Goal: Participate in discussion: Engage in conversation with other users on a specific topic

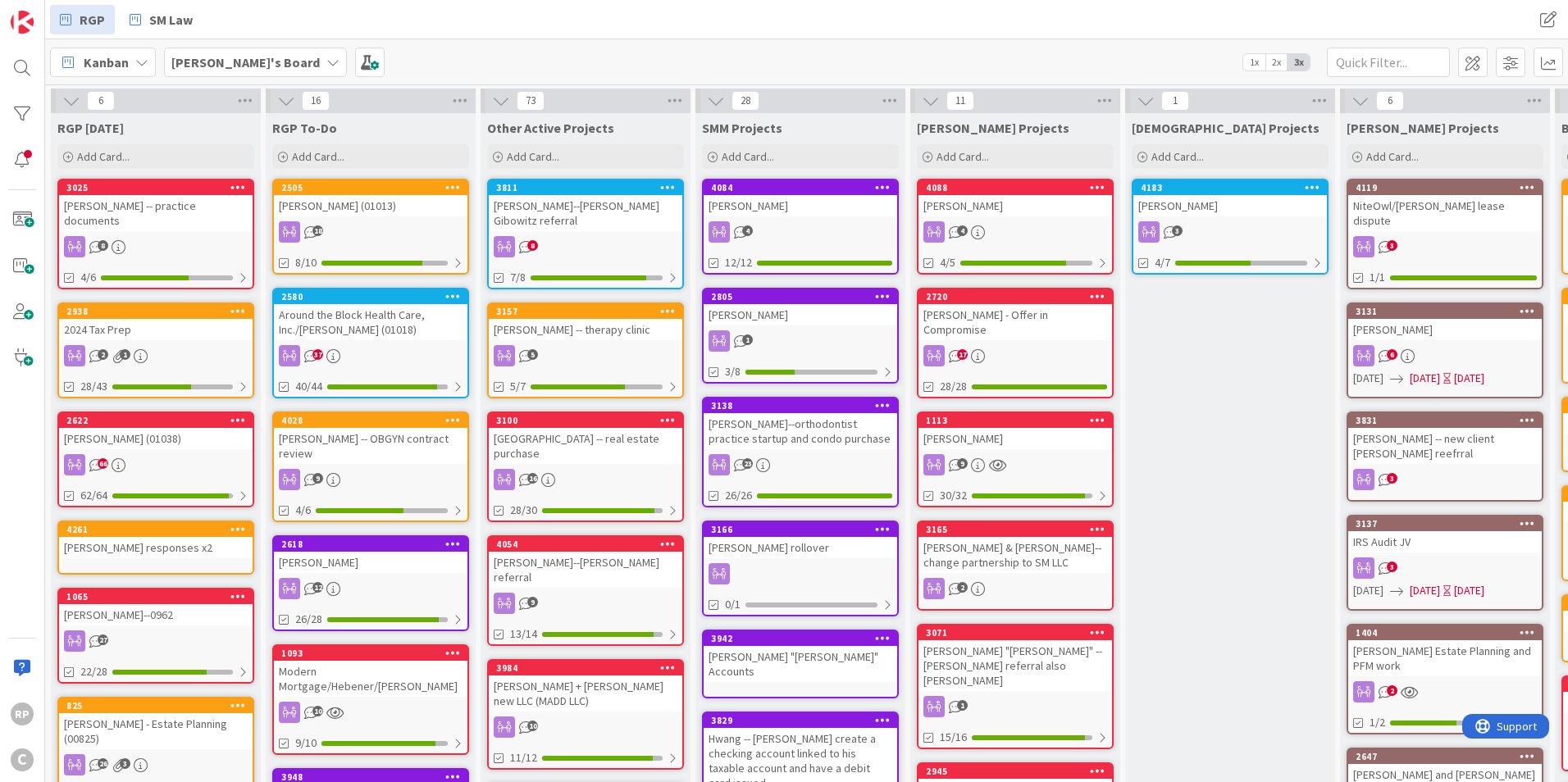
click at [569, 211] on div "[PERSON_NAME]--[PERSON_NAME] Gibowitz referral" at bounding box center [586, 213] width 193 height 36
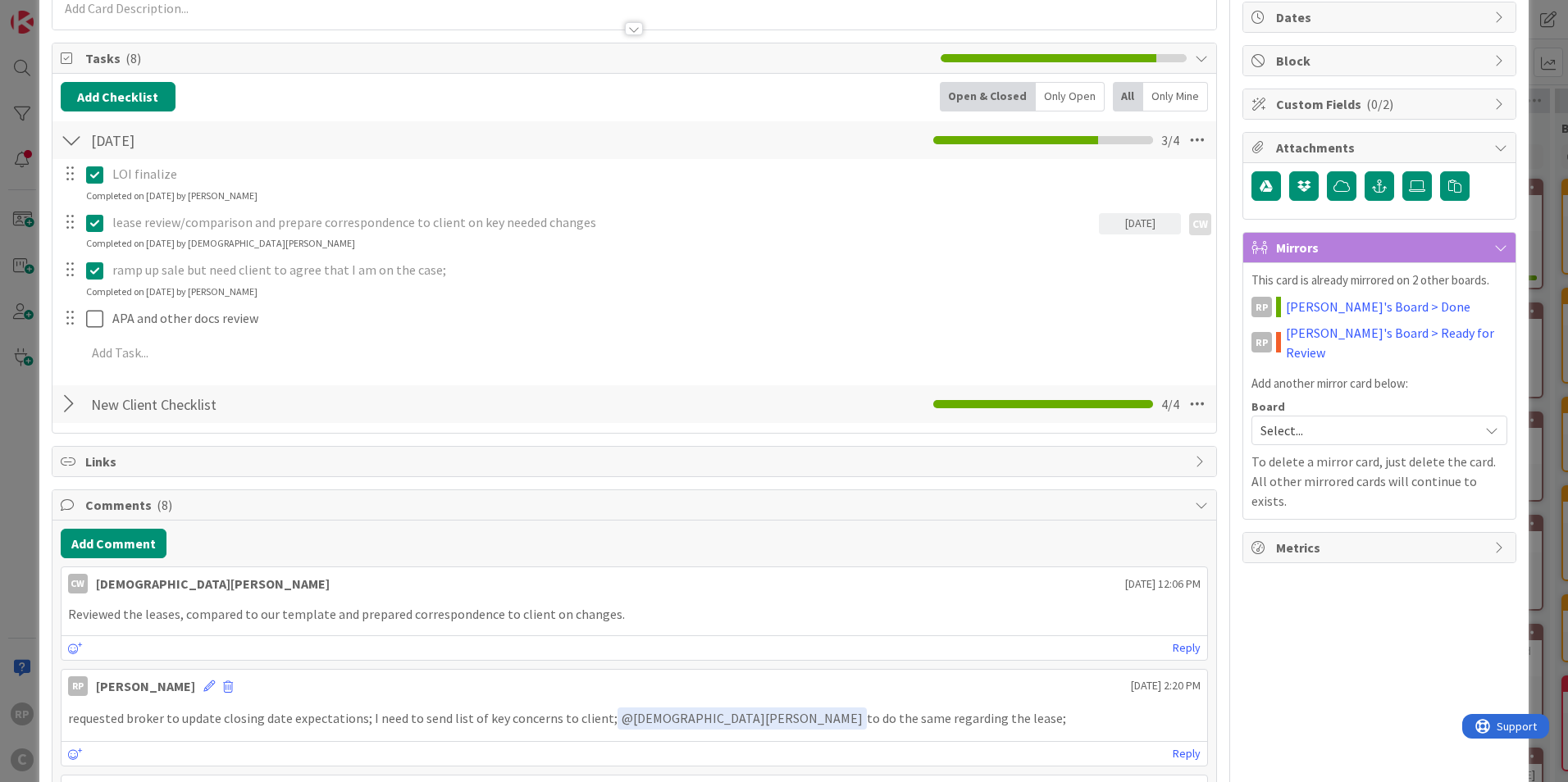
scroll to position [164, 0]
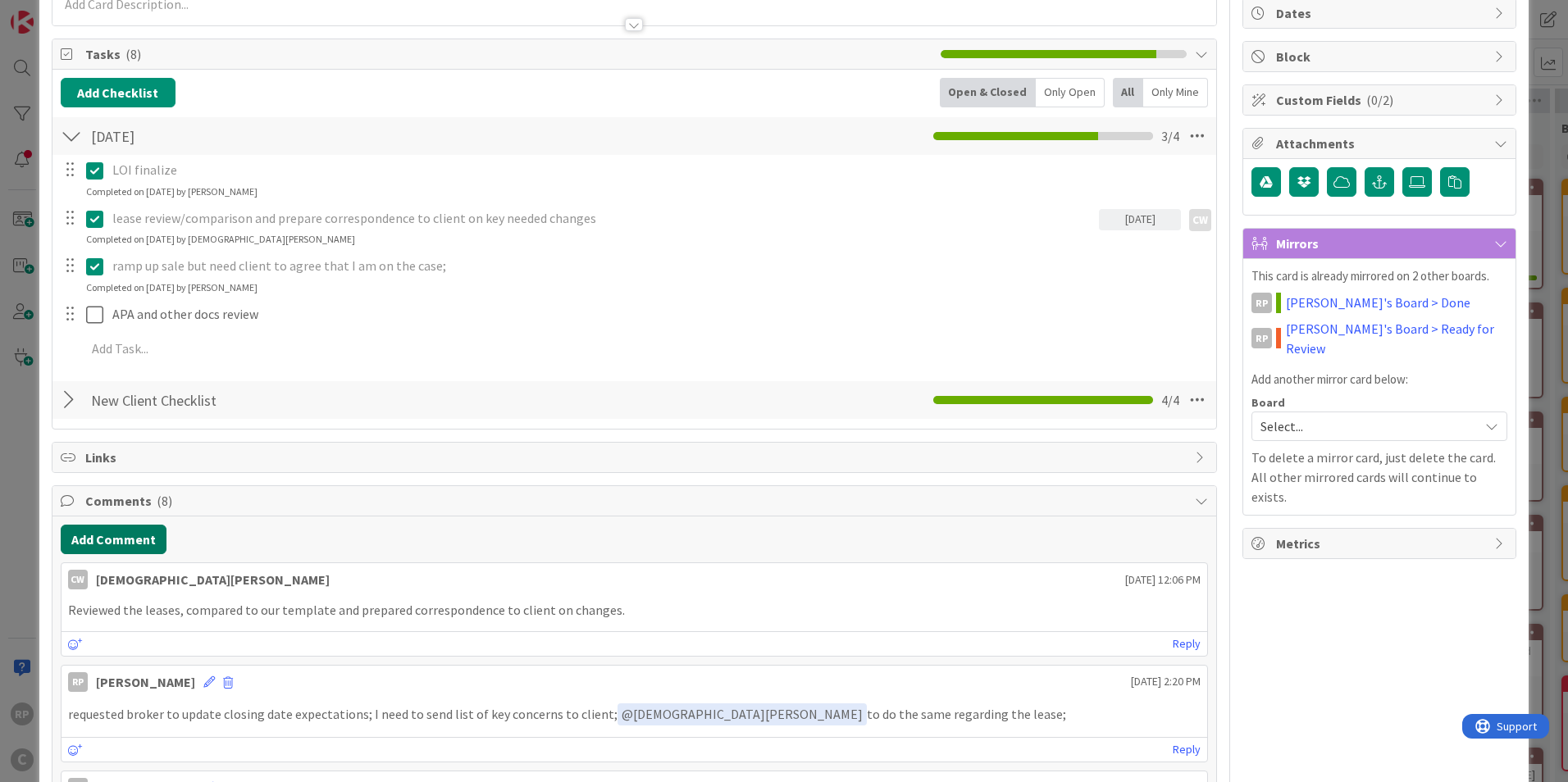
click at [113, 541] on button "Add Comment" at bounding box center [113, 540] width 105 height 29
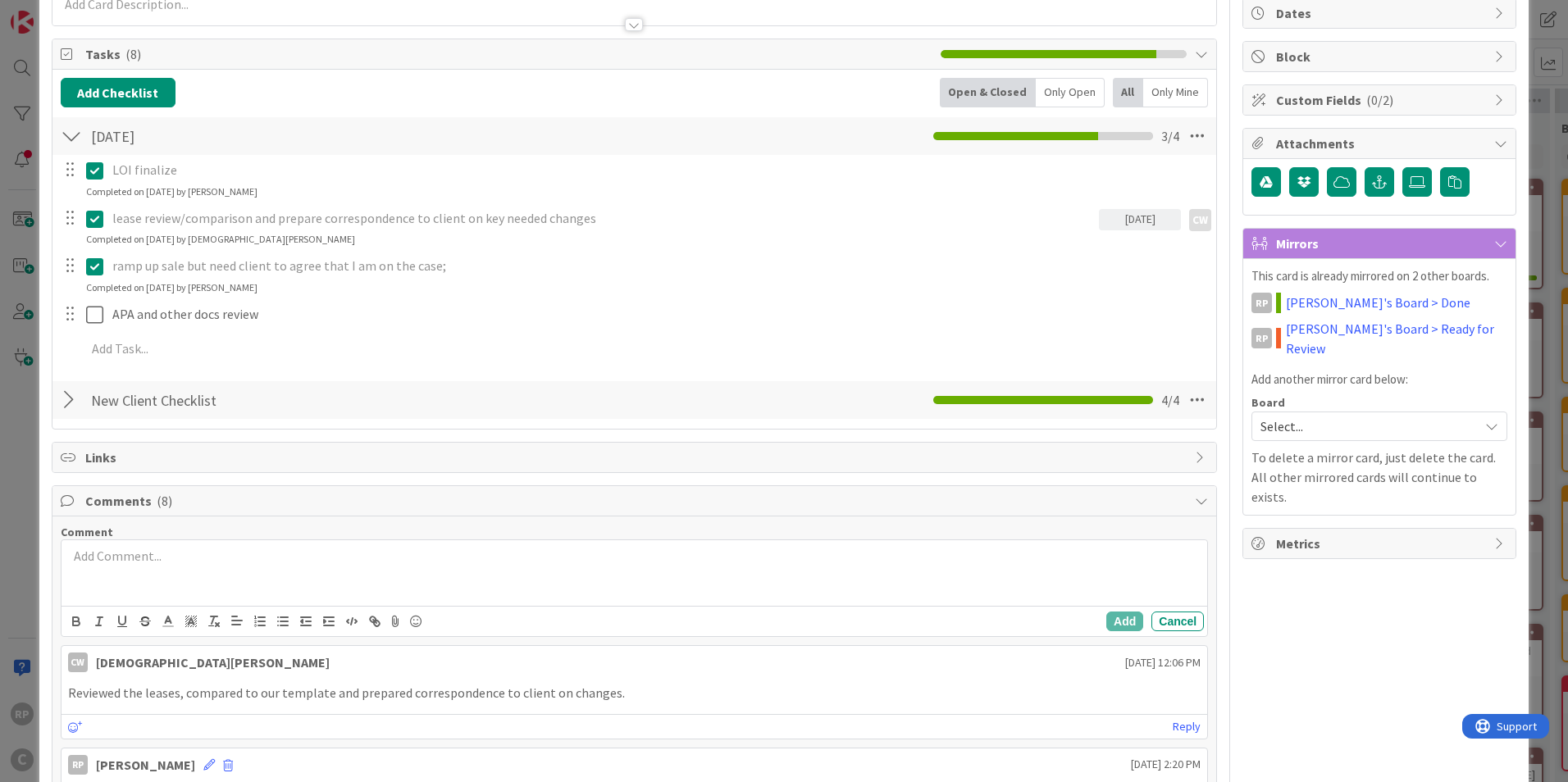
scroll to position [0, 0]
click at [127, 608] on div "Add Cancel" at bounding box center [635, 621] width 1146 height 30
click at [1121, 617] on button "Add" at bounding box center [1125, 622] width 37 height 20
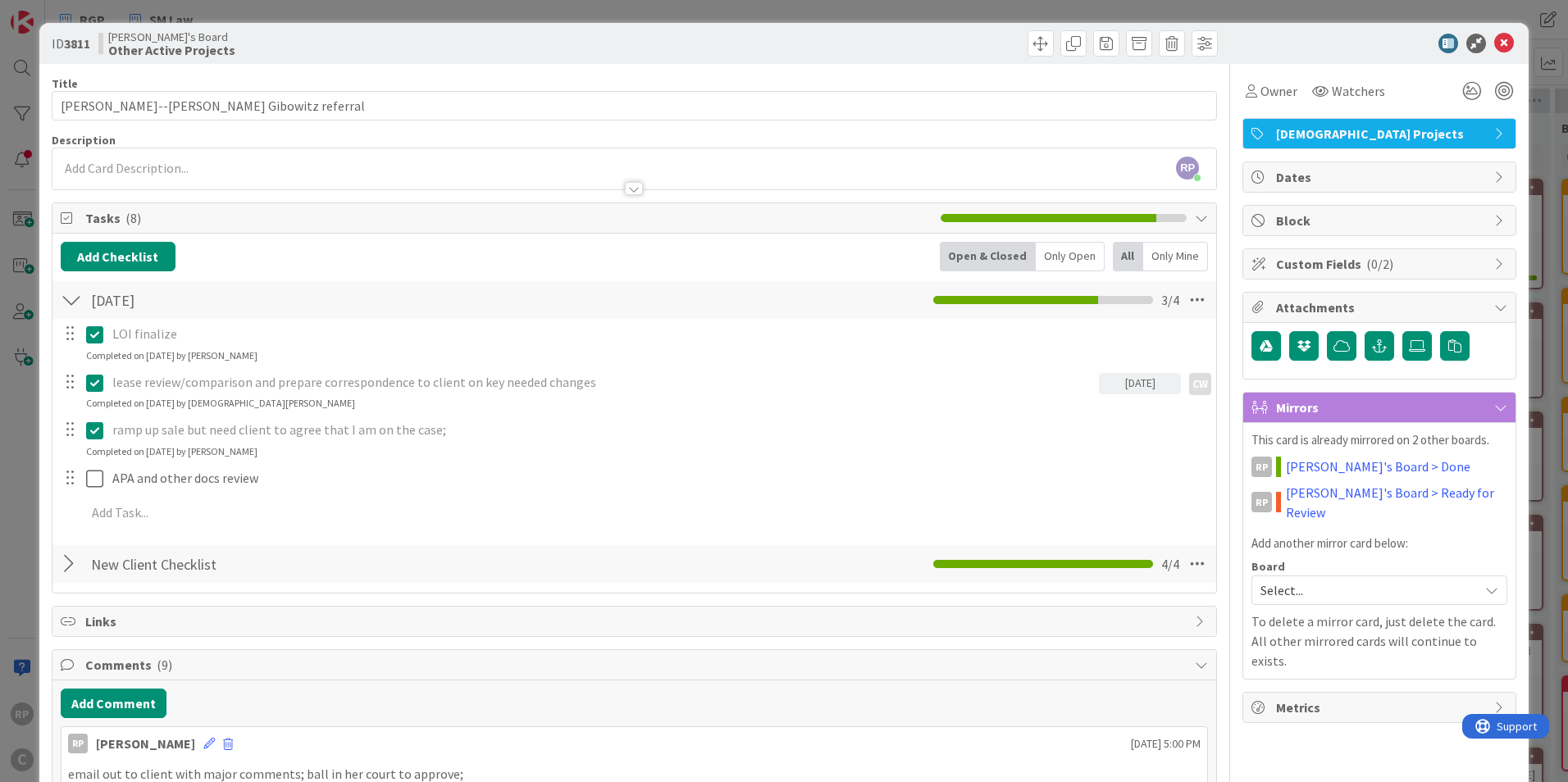
click at [1495, 48] on icon at bounding box center [1505, 43] width 20 height 20
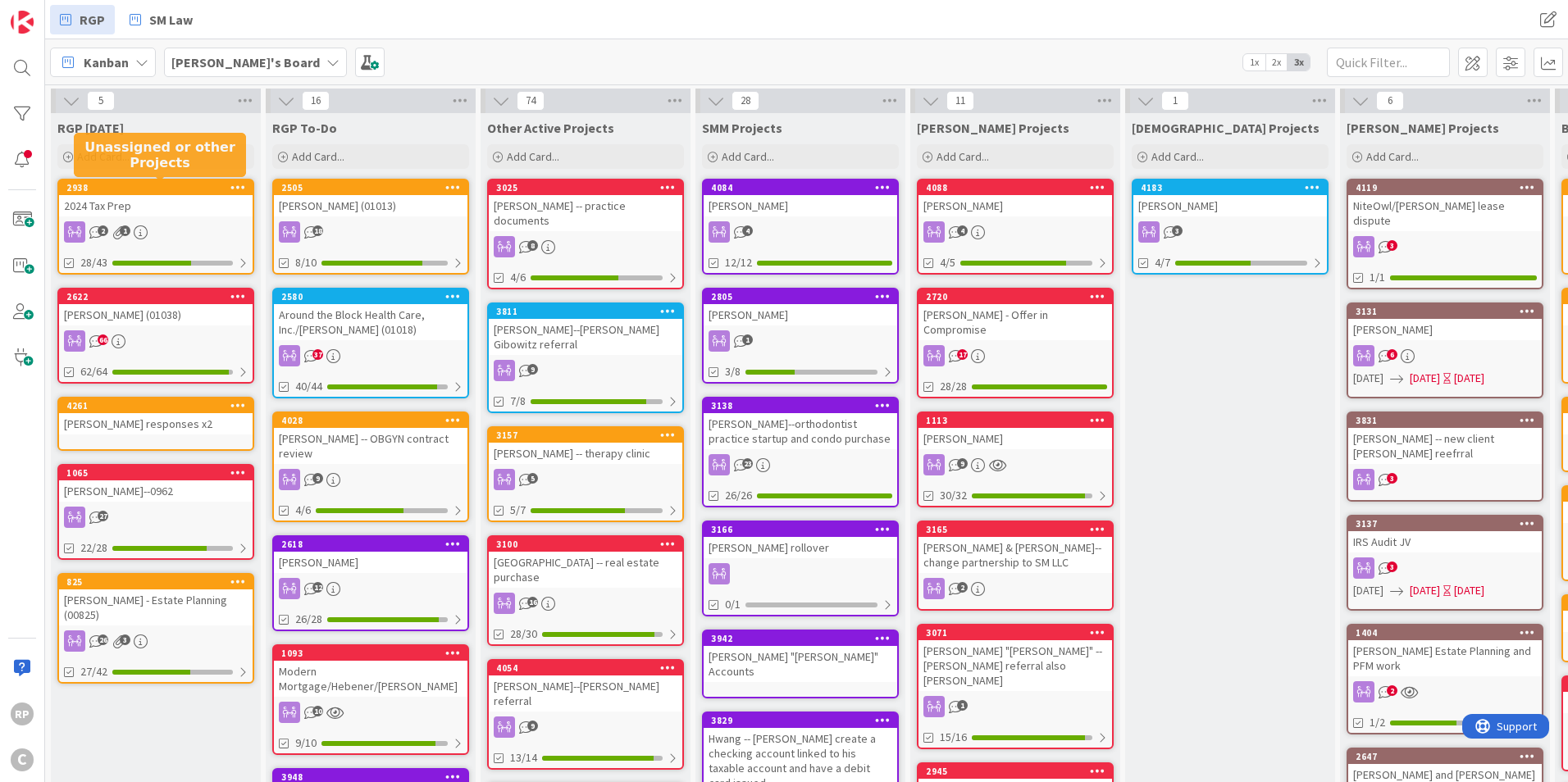
click at [549, 201] on div "[PERSON_NAME] -- practice documents" at bounding box center [586, 213] width 193 height 36
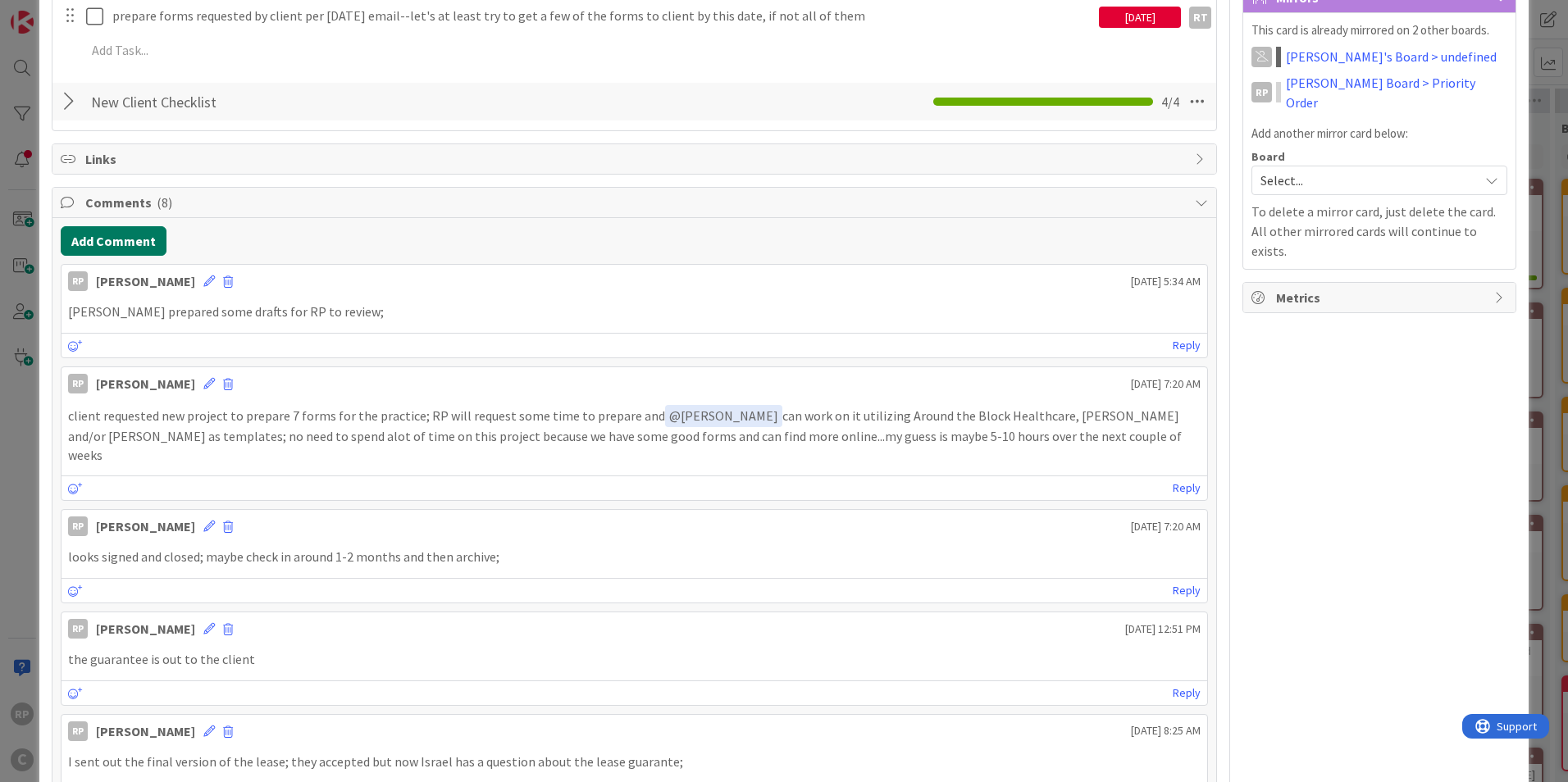
click at [105, 241] on button "Add Comment" at bounding box center [113, 241] width 105 height 29
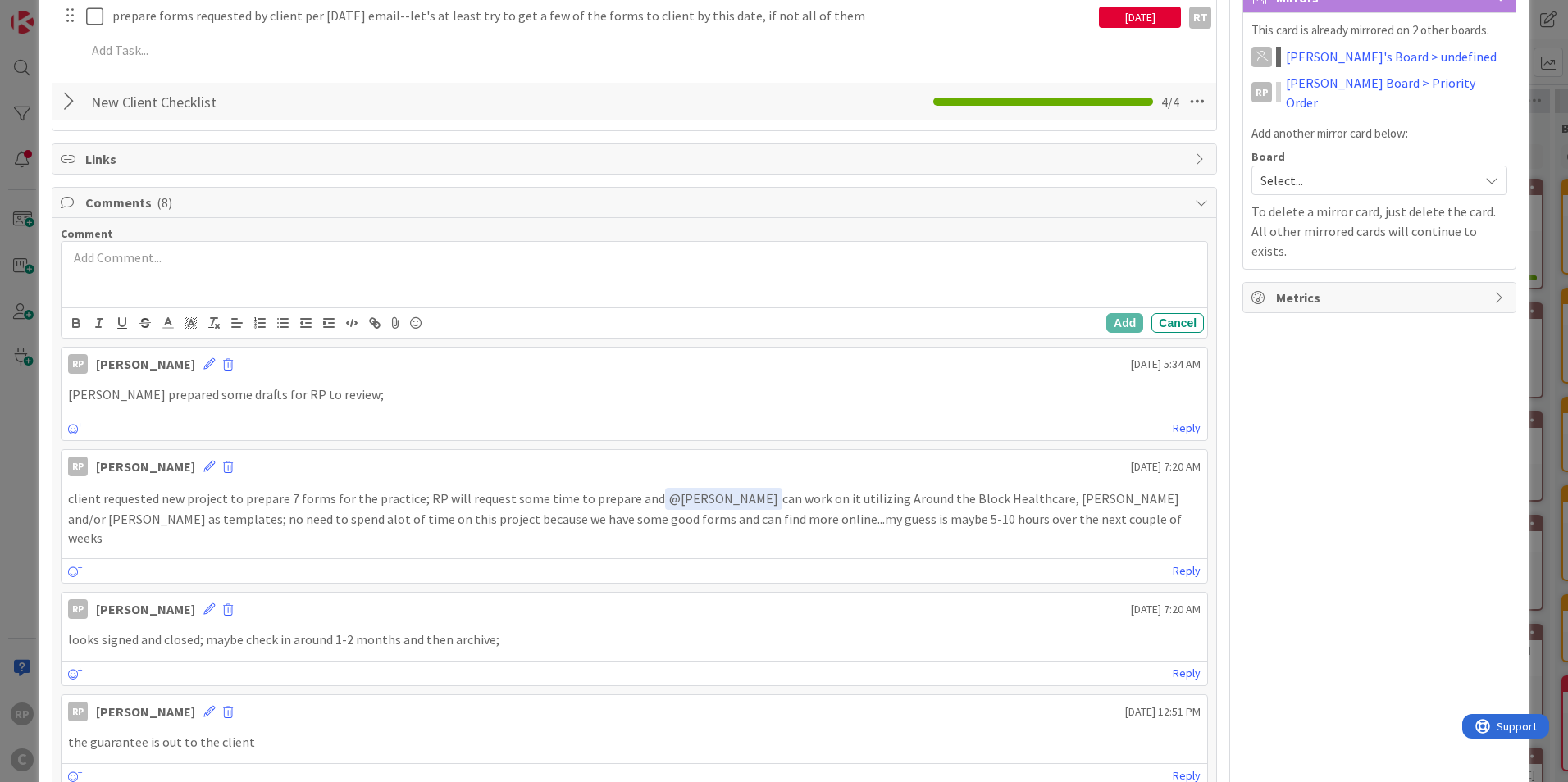
click at [151, 271] on div at bounding box center [635, 274] width 1146 height 65
drag, startPoint x: 1118, startPoint y: 320, endPoint x: 1108, endPoint y: 311, distance: 13.5
click at [1116, 318] on button "Add" at bounding box center [1125, 323] width 37 height 20
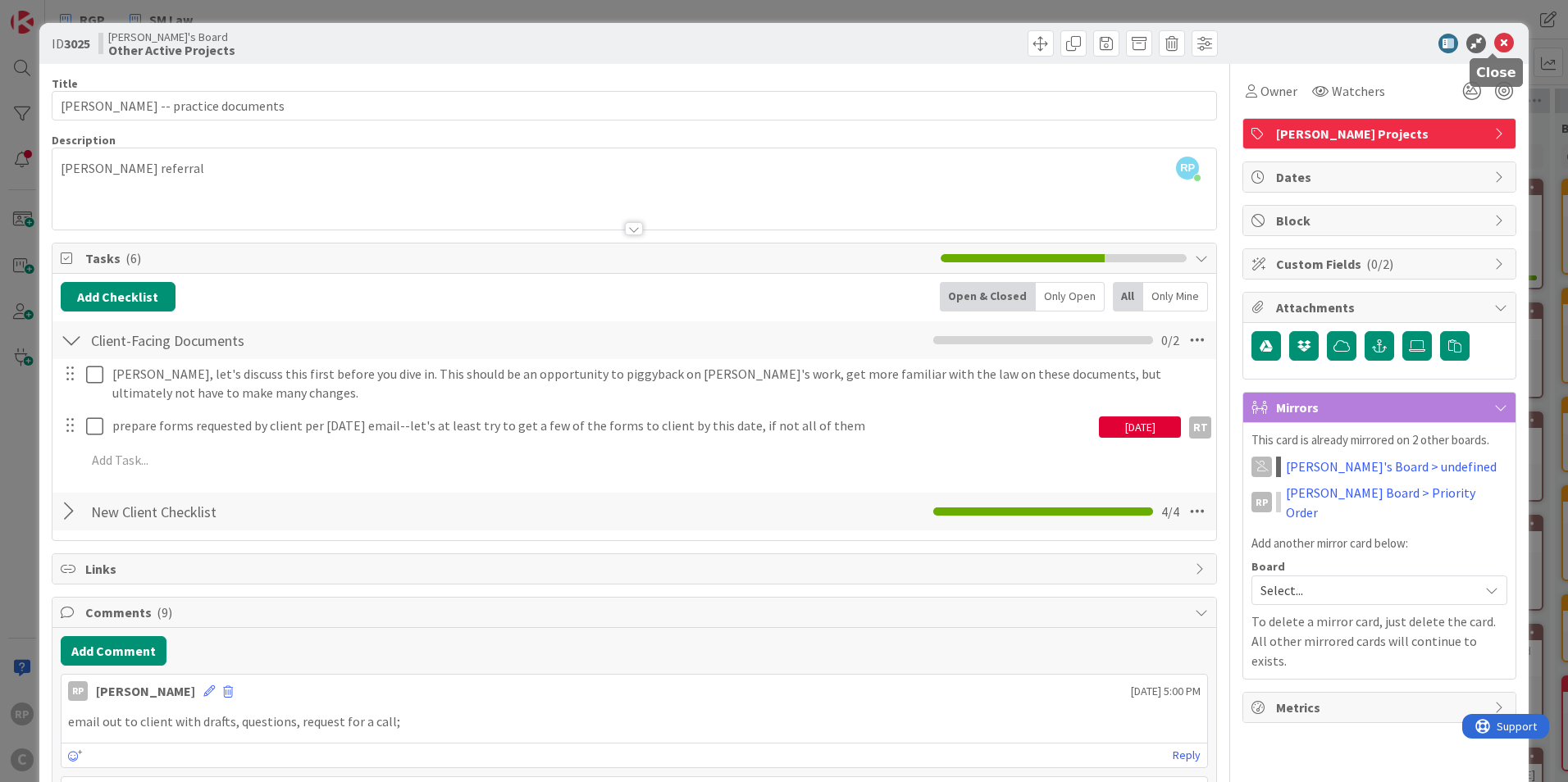
click at [1495, 34] on icon at bounding box center [1505, 43] width 20 height 20
